Goal: Check status: Check status

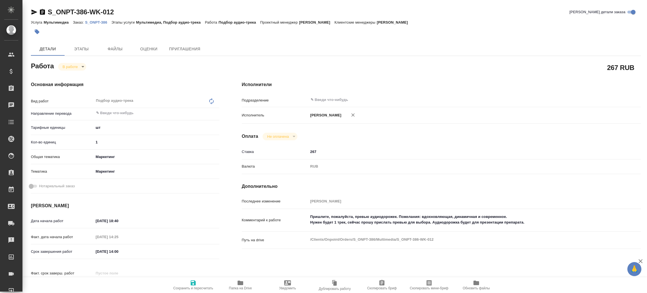
type textarea "x"
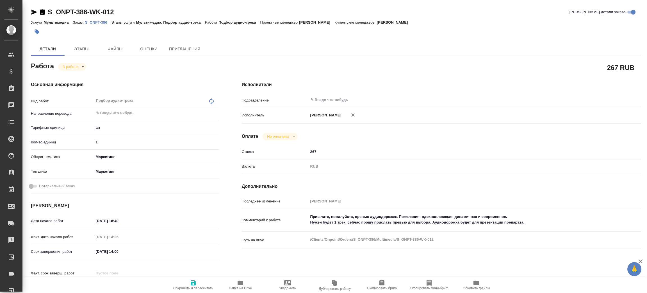
type textarea "x"
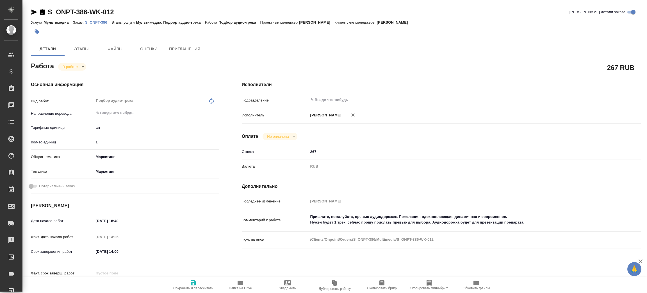
type textarea "x"
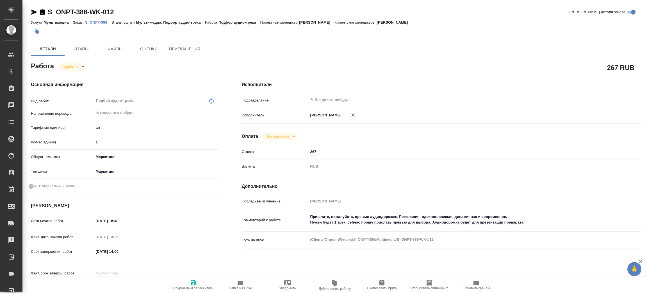
type textarea "x"
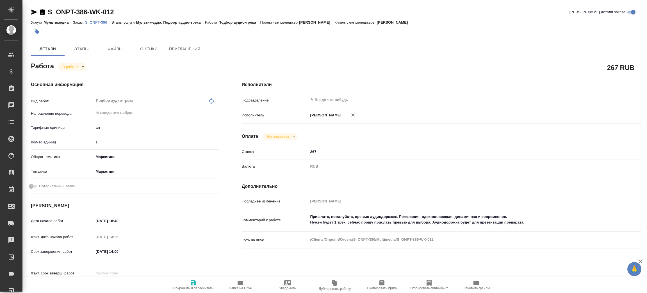
type textarea "x"
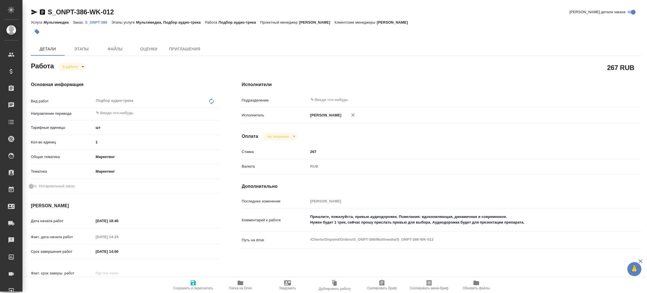
type textarea "x"
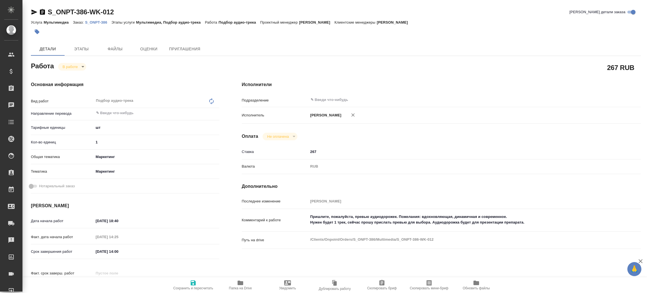
click at [100, 23] on p "S_ONPT-386" at bounding box center [98, 22] width 26 height 4
click at [244, 284] on span "Папка на Drive" at bounding box center [240, 284] width 40 height 11
click at [70, 64] on body "🙏 .cls-1 fill:#fff; AWATERA [PERSON_NAME] Спецификации Заказы 100 Чаты Todo Про…" at bounding box center [323, 146] width 647 height 293
click at [83, 84] on li "Сдан" at bounding box center [76, 86] width 37 height 10
type textarea "x"
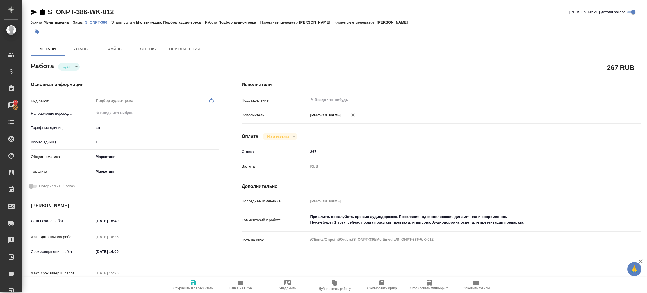
type textarea "x"
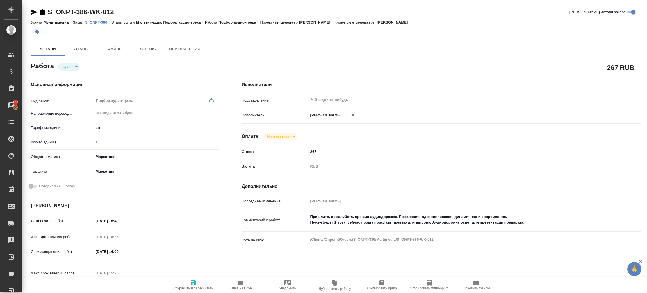
type textarea "x"
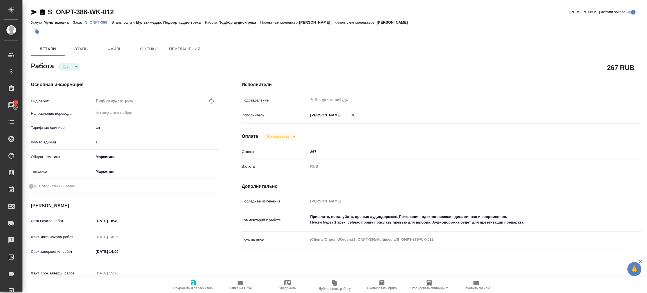
type textarea "x"
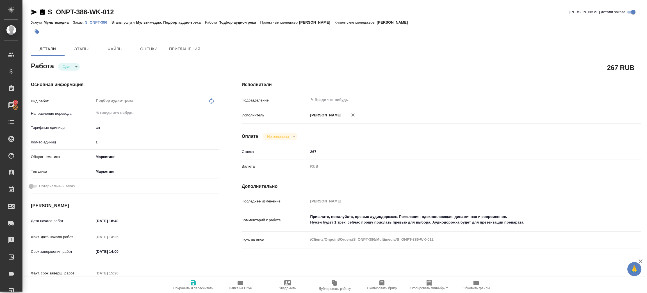
type textarea "x"
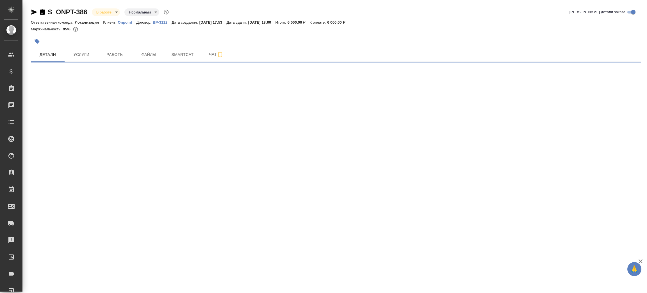
select select "RU"
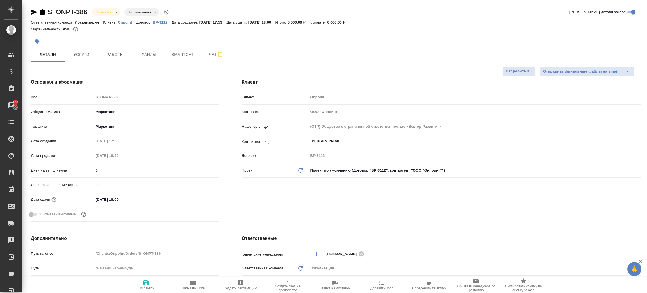
type textarea "x"
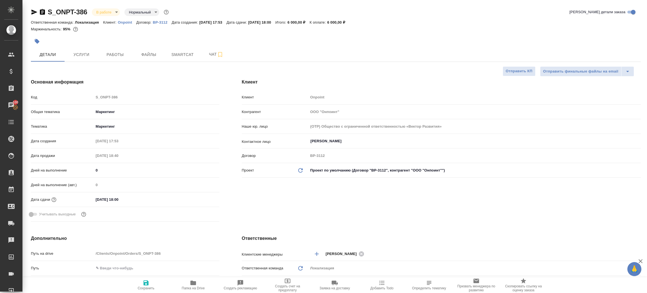
type textarea "x"
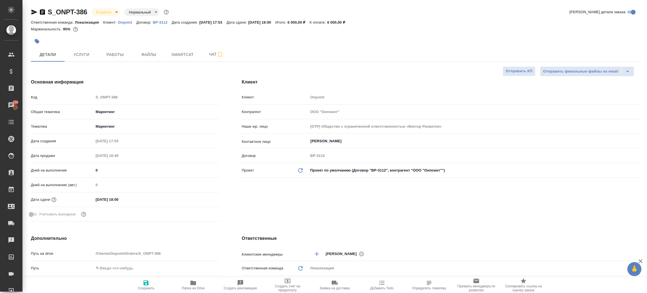
type textarea "x"
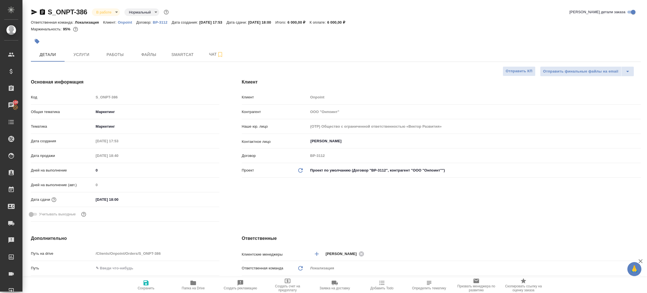
drag, startPoint x: 42, startPoint y: 12, endPoint x: 40, endPoint y: 5, distance: 7.3
click at [42, 12] on icon "button" at bounding box center [42, 12] width 5 height 6
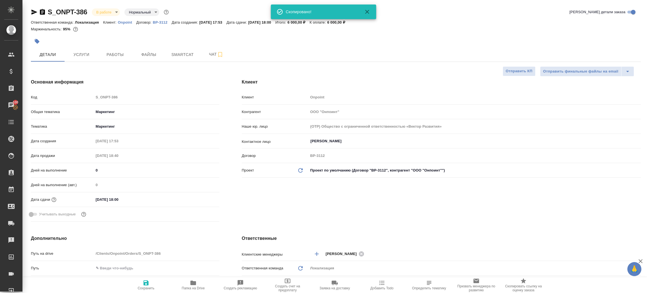
type textarea "x"
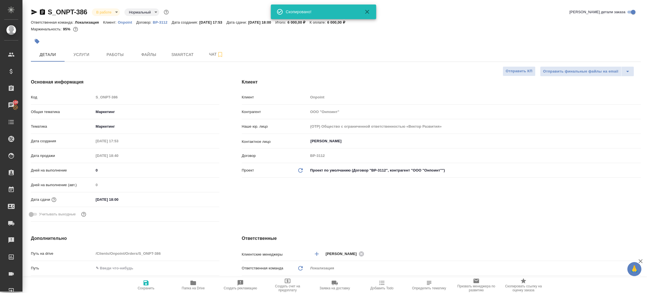
type textarea "x"
